Goal: Information Seeking & Learning: Learn about a topic

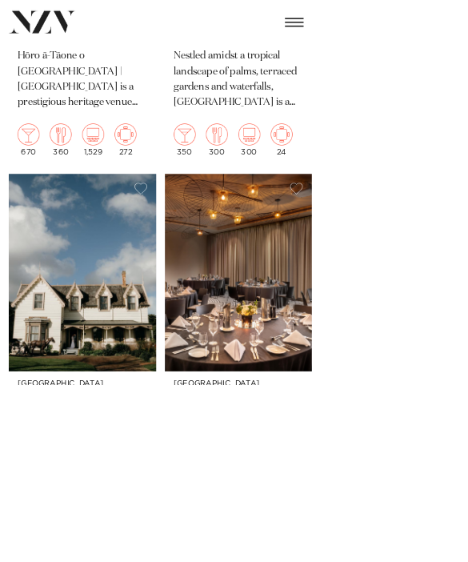
scroll to position [14002, 0]
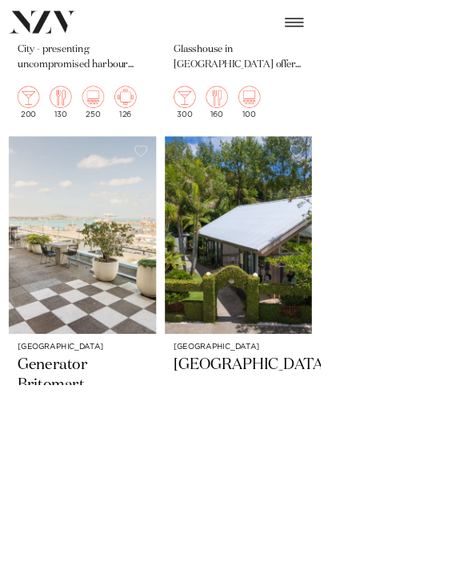
scroll to position [3788, 0]
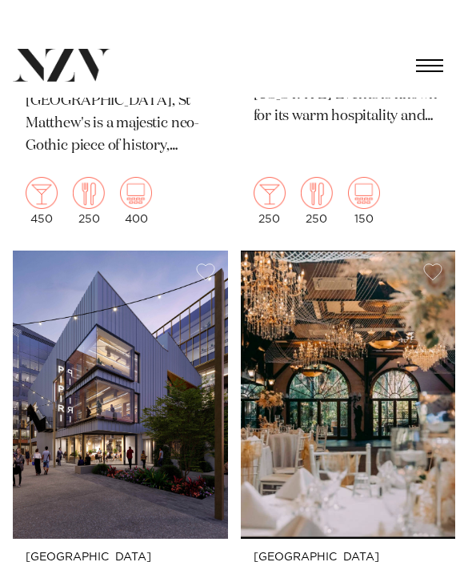
scroll to position [7949, 0]
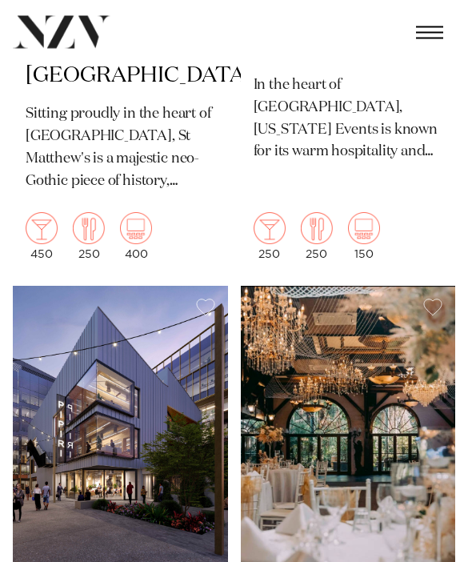
click at [350, 489] on img at bounding box center [348, 431] width 215 height 288
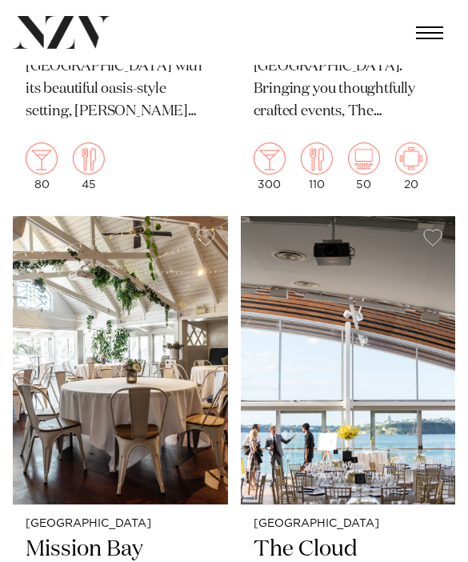
scroll to position [9846, 0]
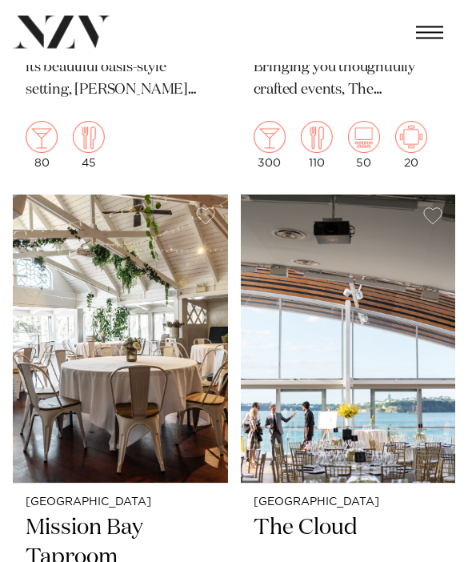
click at [71, 515] on h2 "Mission Bay Taproom" at bounding box center [121, 558] width 190 height 87
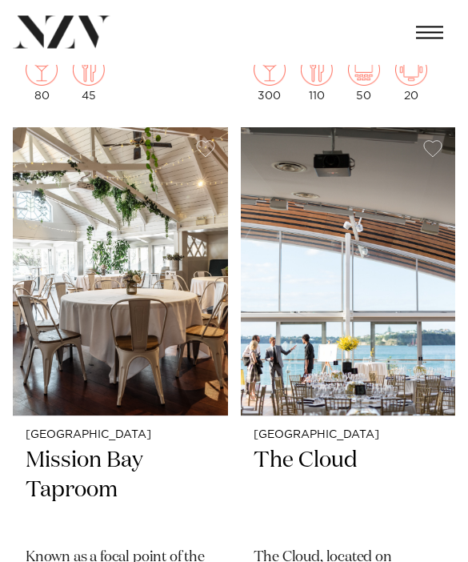
scroll to position [9914, 0]
click at [349, 315] on img at bounding box center [348, 271] width 215 height 288
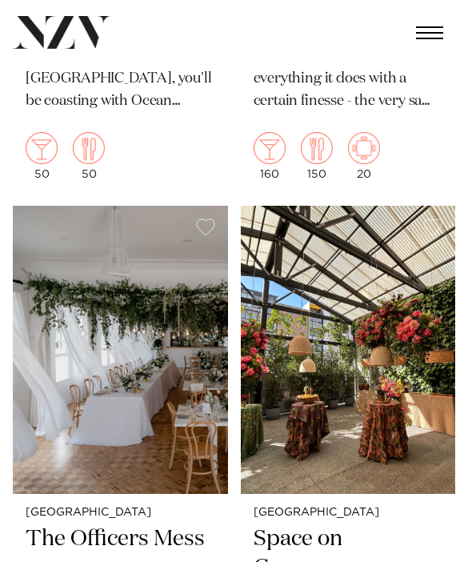
scroll to position [11067, 0]
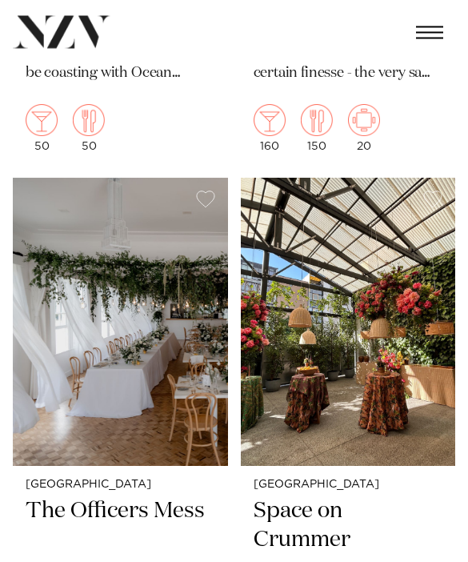
click at [72, 498] on h2 "The Officers Mess" at bounding box center [121, 541] width 190 height 87
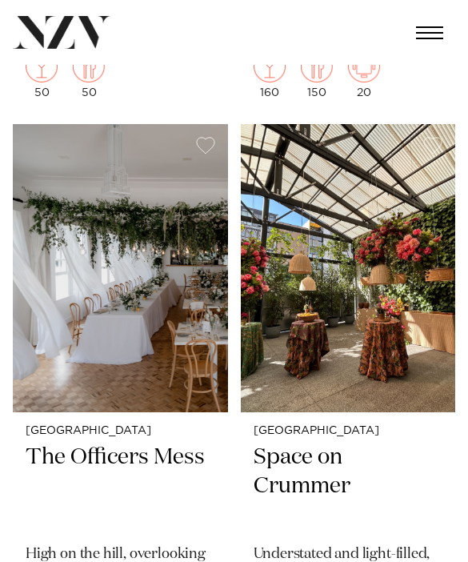
scroll to position [11117, 0]
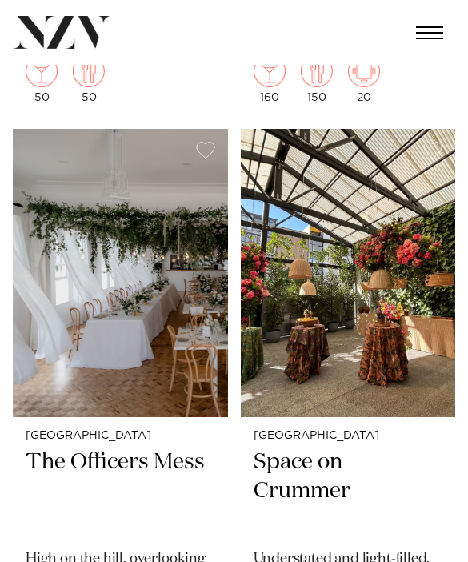
click at [259, 430] on small "[GEOGRAPHIC_DATA]" at bounding box center [349, 436] width 190 height 12
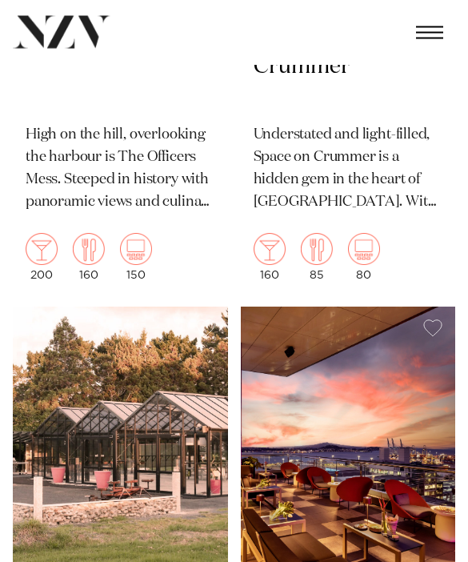
scroll to position [11585, 0]
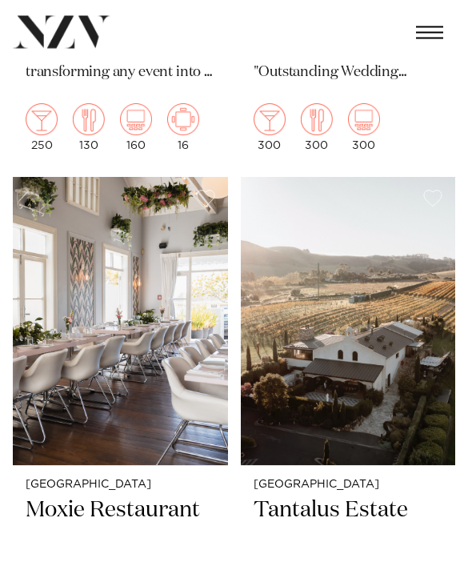
scroll to position [12935, 0]
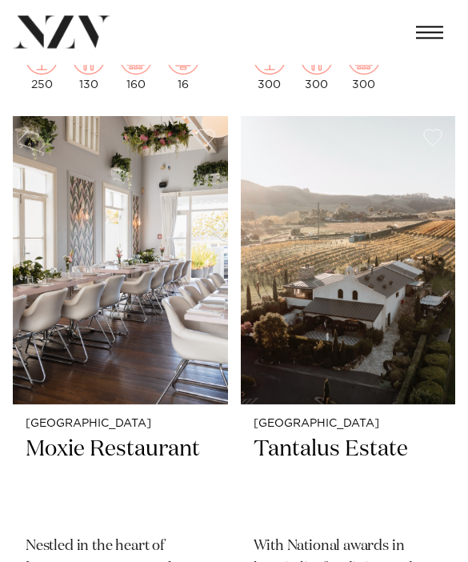
click at [303, 436] on h2 "Tantalus Estate" at bounding box center [349, 479] width 190 height 87
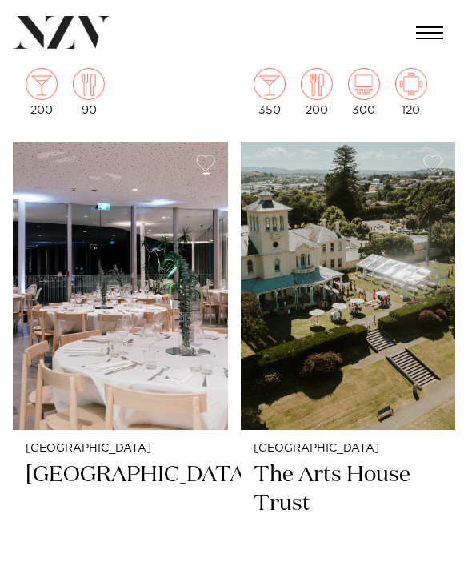
scroll to position [17123, 0]
click at [296, 462] on h2 "The Arts House Trust" at bounding box center [349, 505] width 190 height 87
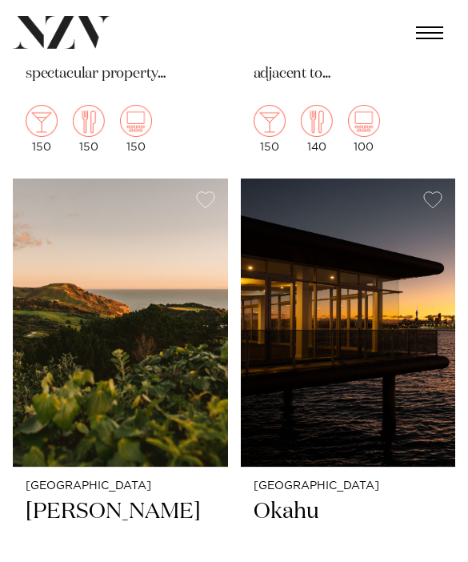
scroll to position [22516, 0]
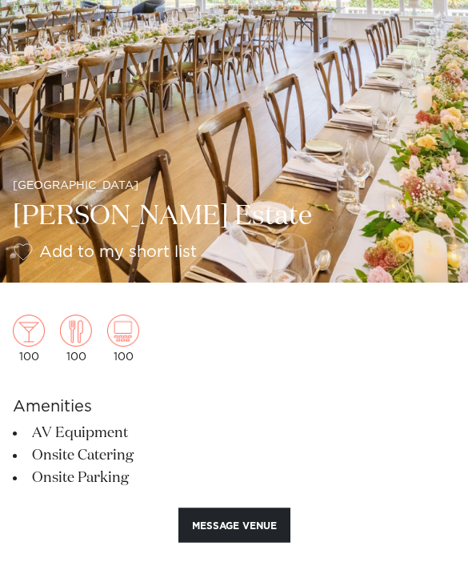
scroll to position [360, 0]
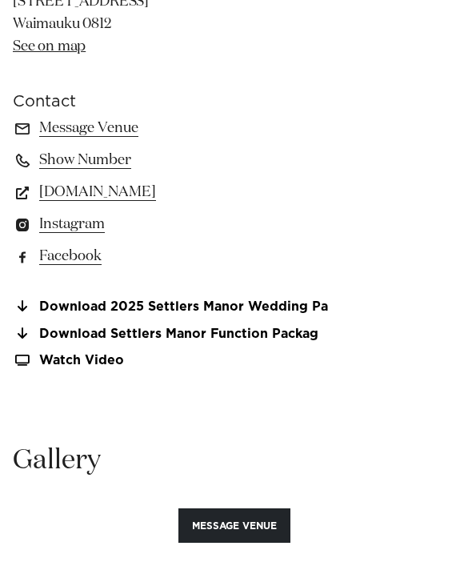
scroll to position [1095, 0]
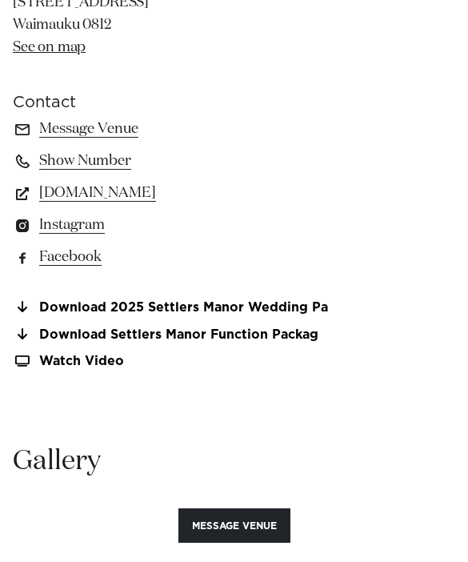
click at [89, 342] on link "Download Settlers Manor Function Packag" at bounding box center [234, 335] width 443 height 14
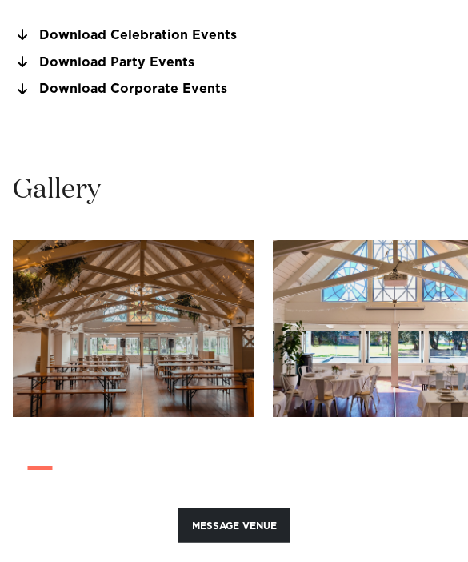
scroll to position [1418, 0]
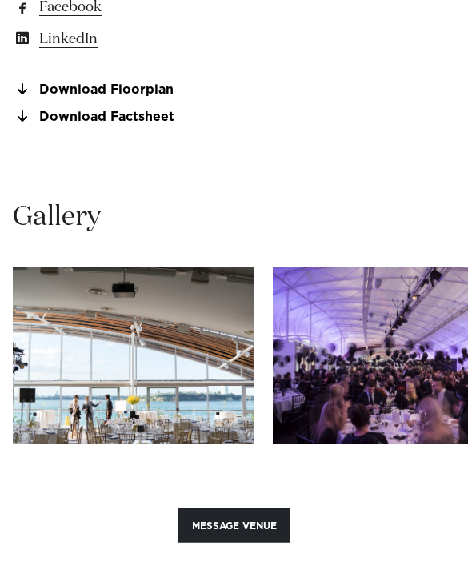
scroll to position [1396, 0]
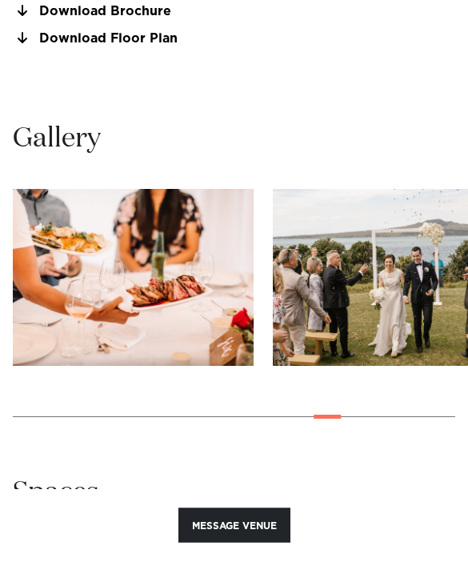
scroll to position [1442, 0]
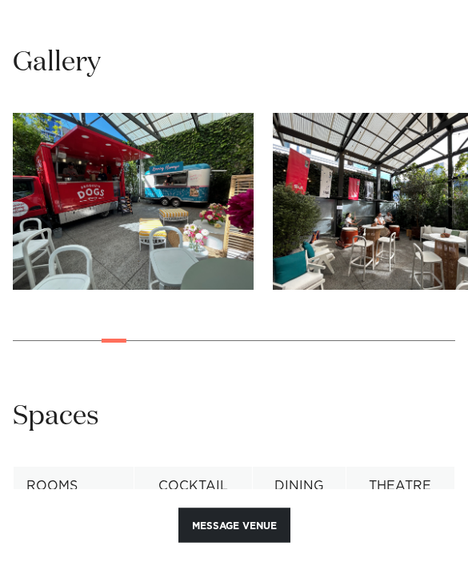
scroll to position [1496, 0]
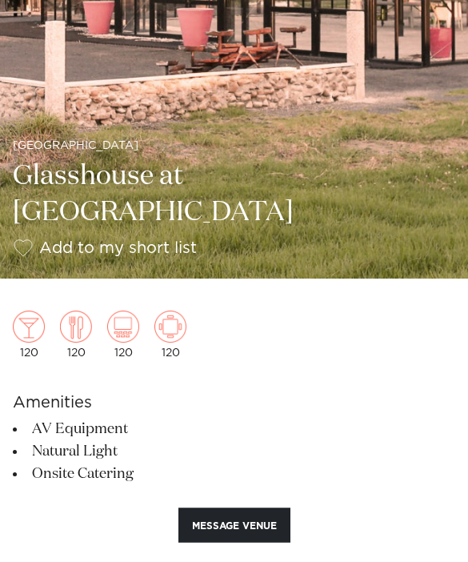
scroll to position [364, 0]
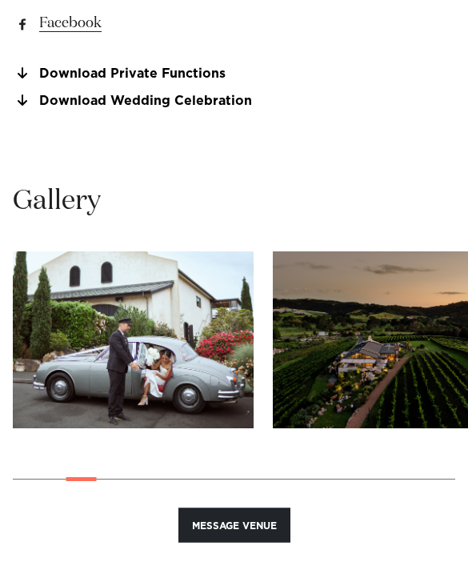
scroll to position [1380, 0]
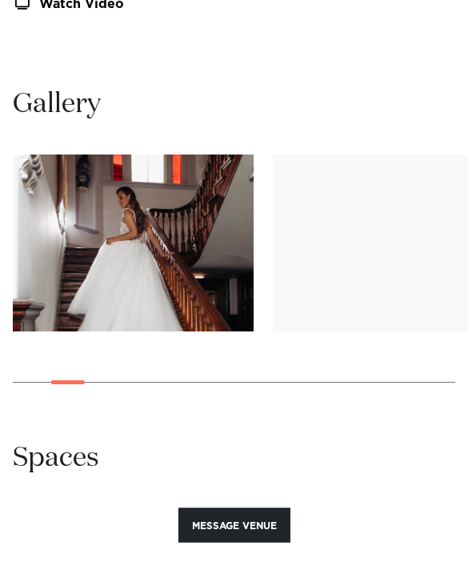
scroll to position [1449, 0]
